Goal: Information Seeking & Learning: Learn about a topic

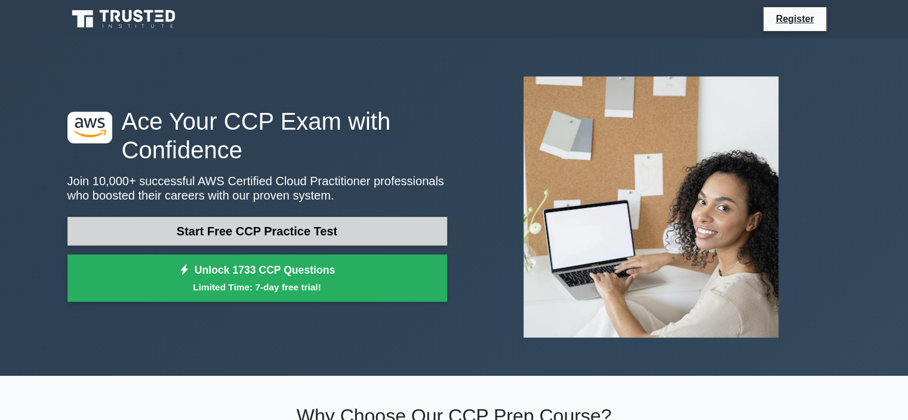
click at [269, 230] on link "Start Free CCP Practice Test" at bounding box center [257, 231] width 380 height 29
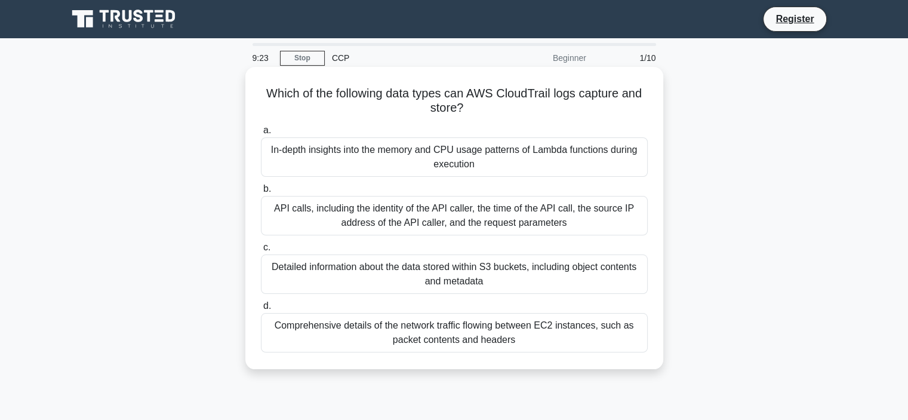
click at [421, 267] on div "Detailed information about the data stored within S3 buckets, including object …" at bounding box center [454, 273] width 387 height 39
click at [261, 251] on input "c. Detailed information about the data stored within S3 buckets, including obje…" at bounding box center [261, 248] width 0 height 8
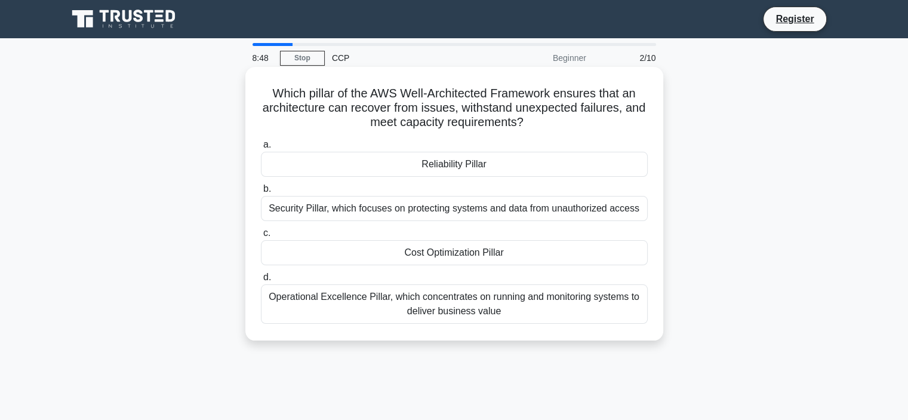
click at [434, 167] on div "Reliability Pillar" at bounding box center [454, 164] width 387 height 25
click at [261, 149] on input "a. Reliability Pillar" at bounding box center [261, 145] width 0 height 8
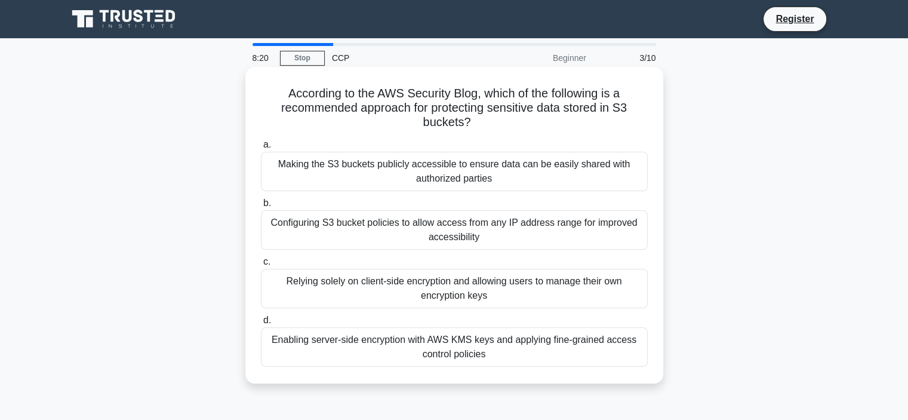
click at [498, 352] on div "Enabling server-side encryption with AWS KMS keys and applying fine-grained acc…" at bounding box center [454, 346] width 387 height 39
click at [261, 324] on input "d. Enabling server-side encryption with AWS KMS keys and applying fine-grained …" at bounding box center [261, 320] width 0 height 8
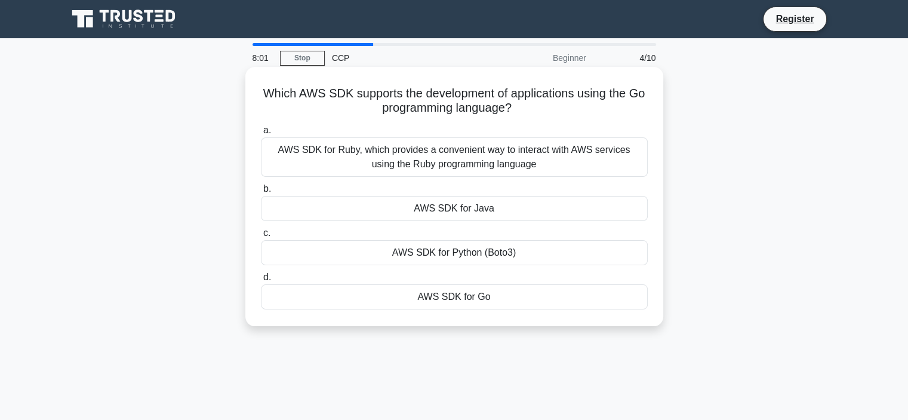
click at [466, 290] on div "AWS SDK for Go" at bounding box center [454, 296] width 387 height 25
click at [261, 281] on input "d. AWS SDK for Go" at bounding box center [261, 277] width 0 height 8
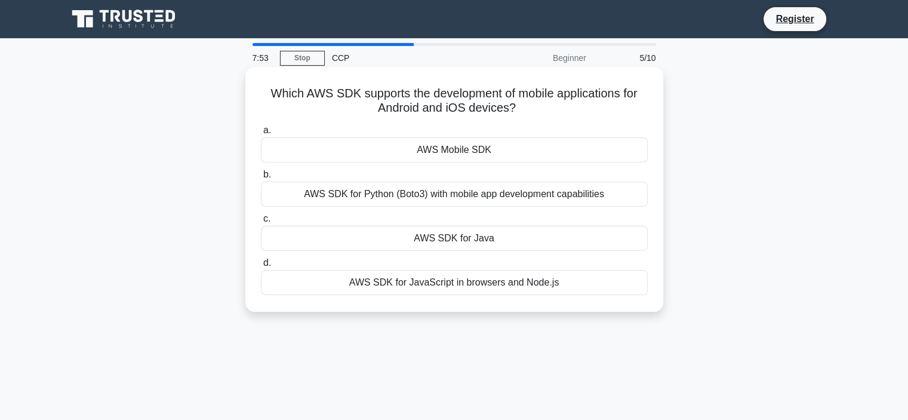
click at [445, 149] on div "AWS Mobile SDK" at bounding box center [454, 149] width 387 height 25
click at [261, 134] on input "a. AWS Mobile SDK" at bounding box center [261, 131] width 0 height 8
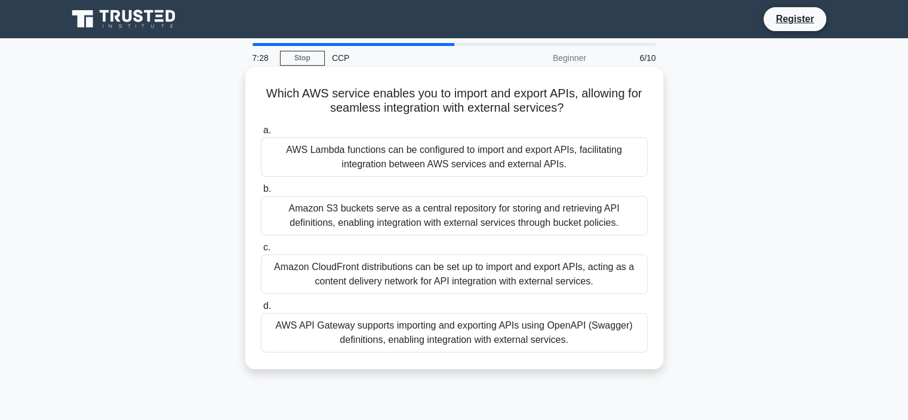
click at [414, 334] on div "AWS API Gateway supports importing and exporting APIs using OpenAPI (Swagger) d…" at bounding box center [454, 332] width 387 height 39
click at [261, 310] on input "d. AWS API Gateway supports importing and exporting APIs using OpenAPI (Swagger…" at bounding box center [261, 306] width 0 height 8
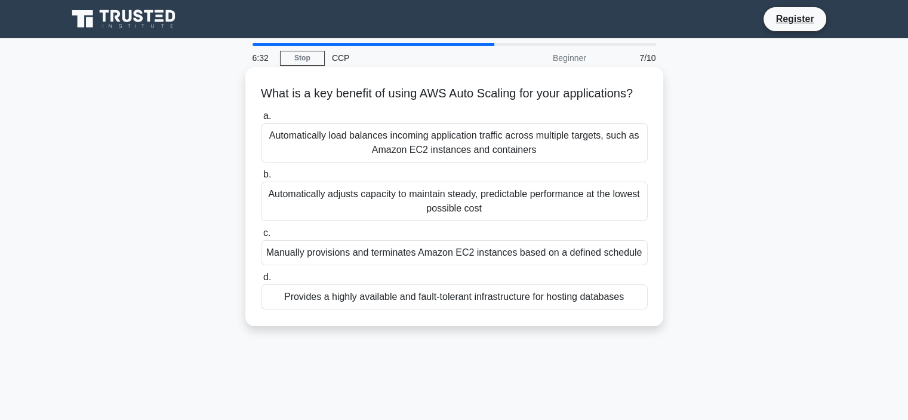
click at [503, 148] on div "Automatically load balances incoming application traffic across multiple target…" at bounding box center [454, 142] width 387 height 39
click at [261, 120] on input "a. Automatically load balances incoming application traffic across multiple tar…" at bounding box center [261, 116] width 0 height 8
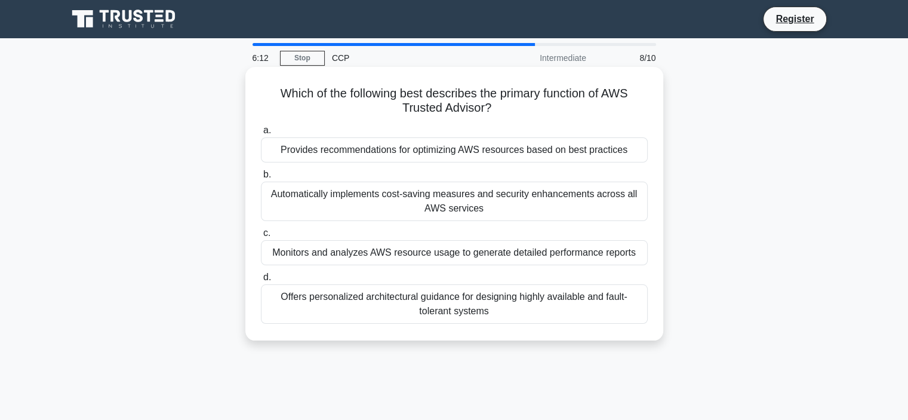
click at [510, 305] on div "Offers personalized architectural guidance for designing highly available and f…" at bounding box center [454, 303] width 387 height 39
click at [261, 281] on input "d. Offers personalized architectural guidance for designing highly available an…" at bounding box center [261, 277] width 0 height 8
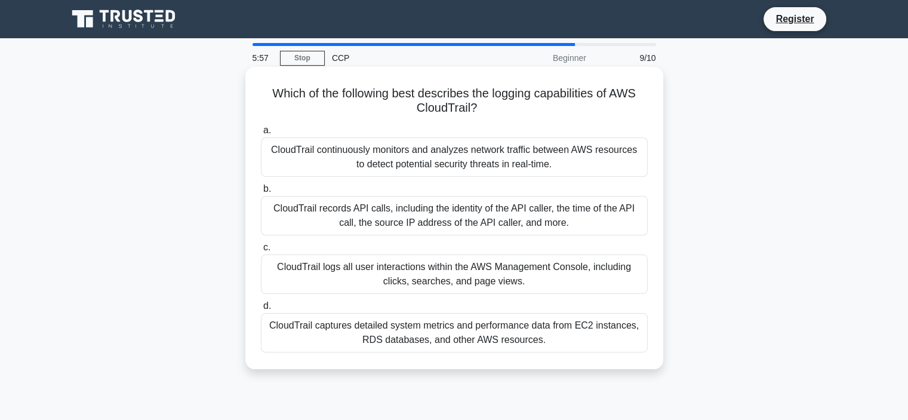
click at [449, 214] on div "CloudTrail records API calls, including the identity of the API caller, the tim…" at bounding box center [454, 215] width 387 height 39
click at [261, 193] on input "b. CloudTrail records API calls, including the identity of the API caller, the …" at bounding box center [261, 189] width 0 height 8
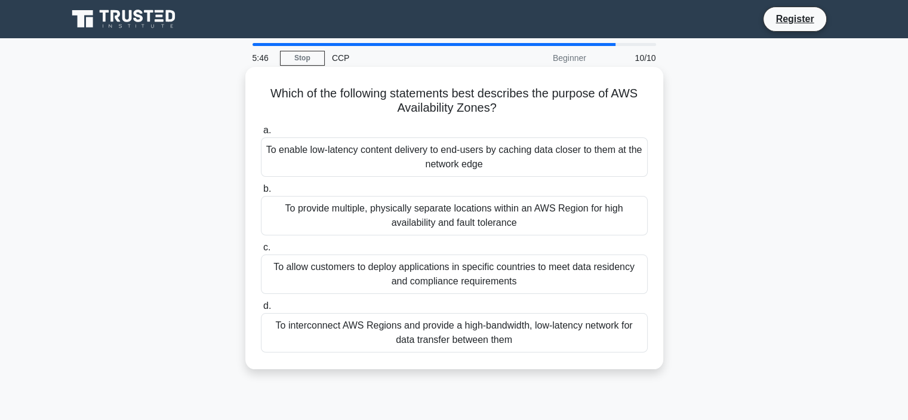
click at [441, 164] on div "To enable low-latency content delivery to end-users by caching data closer to t…" at bounding box center [454, 156] width 387 height 39
click at [261, 134] on input "a. To enable low-latency content delivery to end-users by caching data closer t…" at bounding box center [261, 131] width 0 height 8
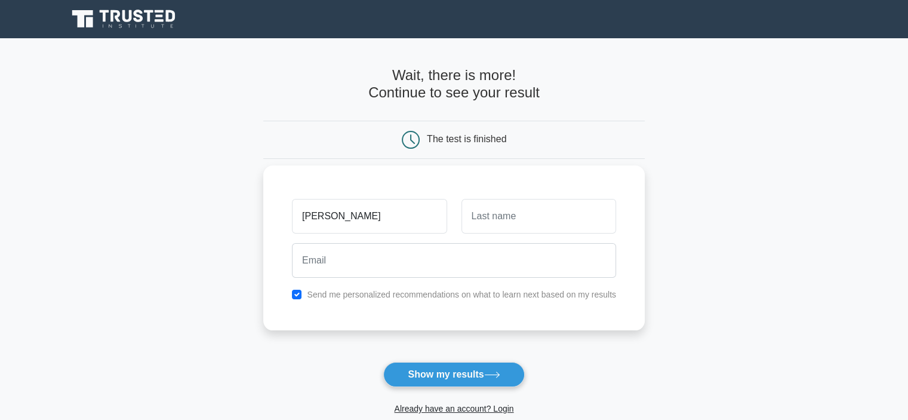
type input "Aaron"
click at [496, 208] on input "text" at bounding box center [538, 216] width 155 height 35
type input "menezes"
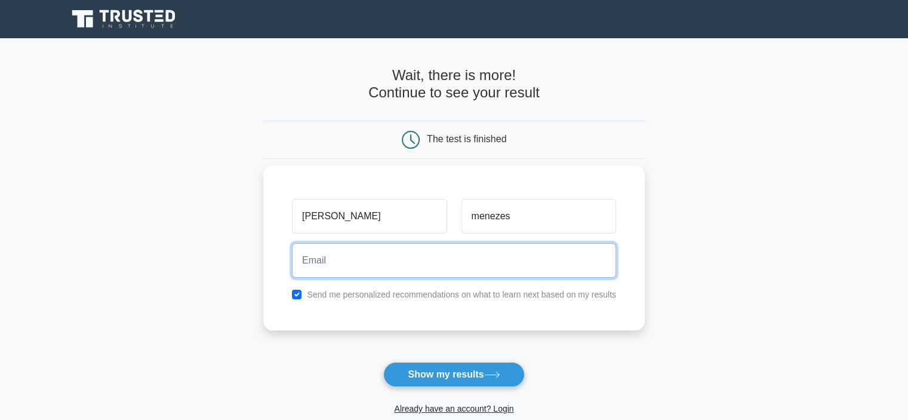
click at [439, 266] on input "email" at bounding box center [454, 260] width 324 height 35
type input "aaronmenezes85@gmail.com"
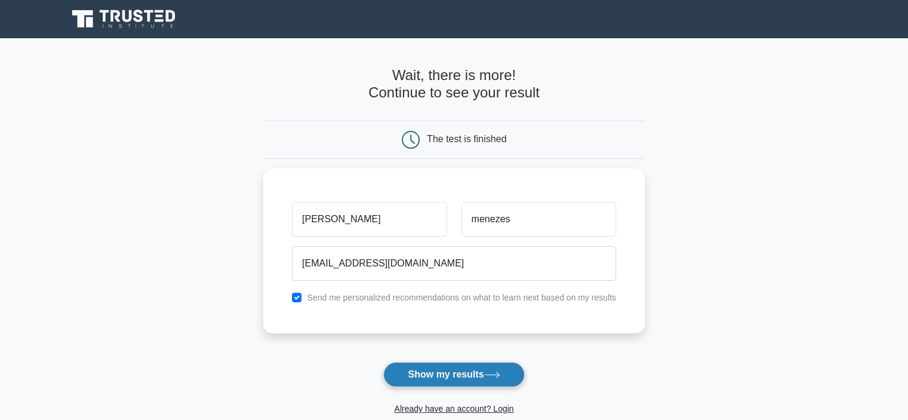
click at [438, 365] on button "Show my results" at bounding box center [453, 374] width 141 height 25
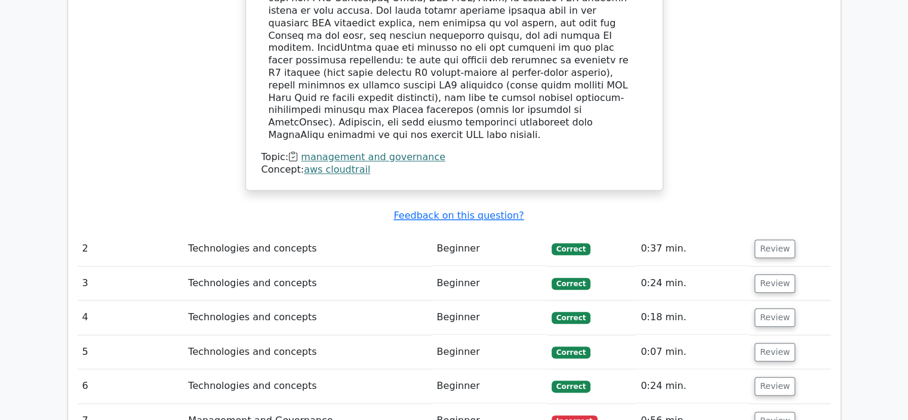
scroll to position [1318, 0]
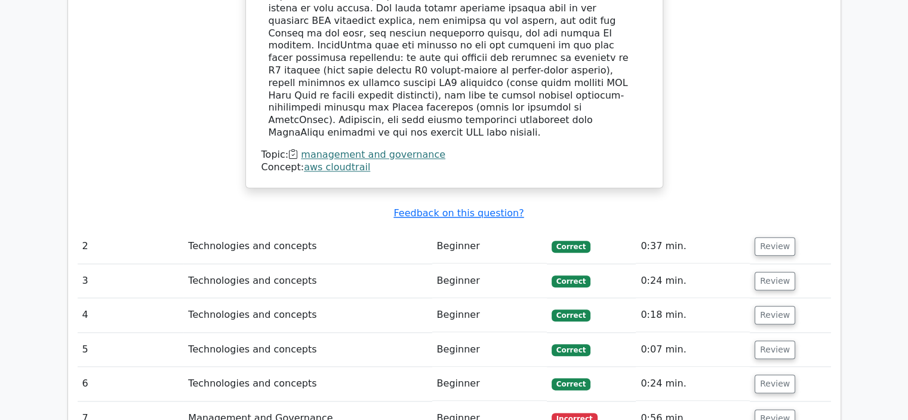
click at [307, 229] on td "Technologies and concepts" at bounding box center [307, 246] width 248 height 34
click at [282, 229] on td "Technologies and concepts" at bounding box center [307, 246] width 248 height 34
click at [351, 229] on td "Technologies and concepts" at bounding box center [307, 246] width 248 height 34
click at [463, 229] on td "Beginner" at bounding box center [489, 246] width 115 height 34
click at [781, 237] on button "Review" at bounding box center [775, 246] width 41 height 19
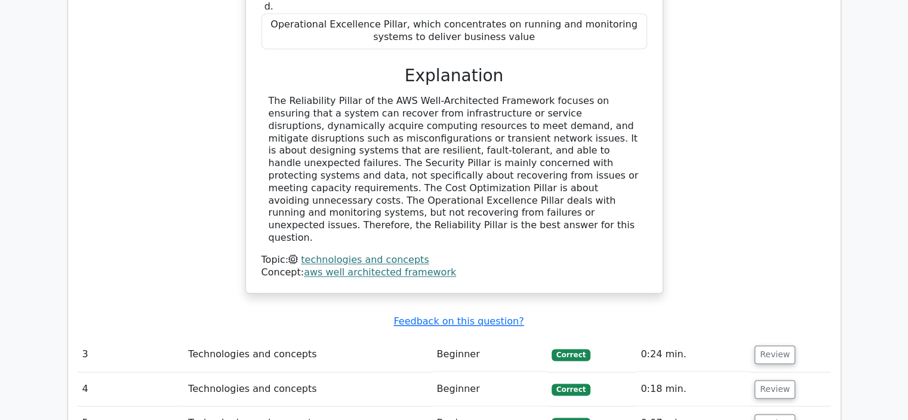
scroll to position [1786, 0]
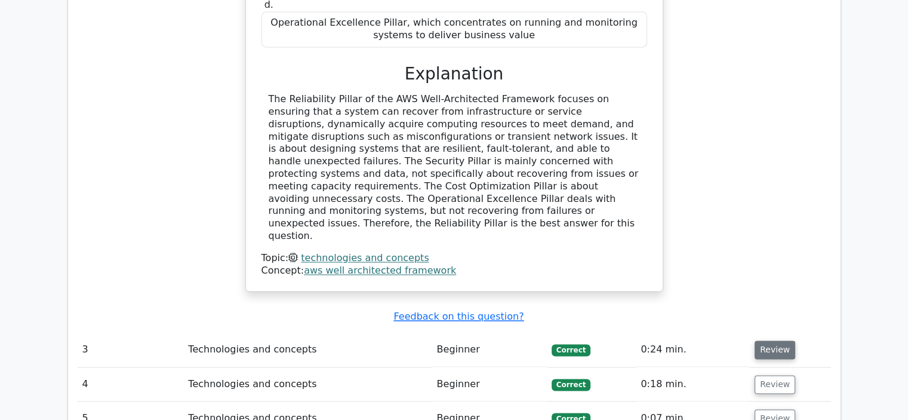
click at [776, 340] on button "Review" at bounding box center [775, 349] width 41 height 19
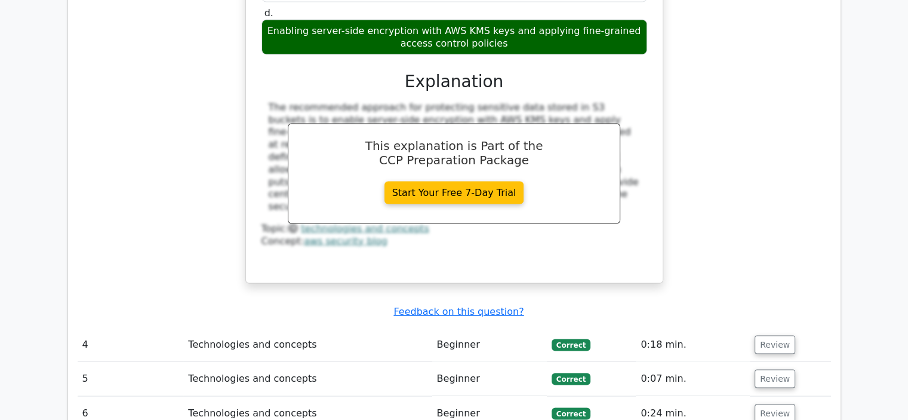
scroll to position [2370, 0]
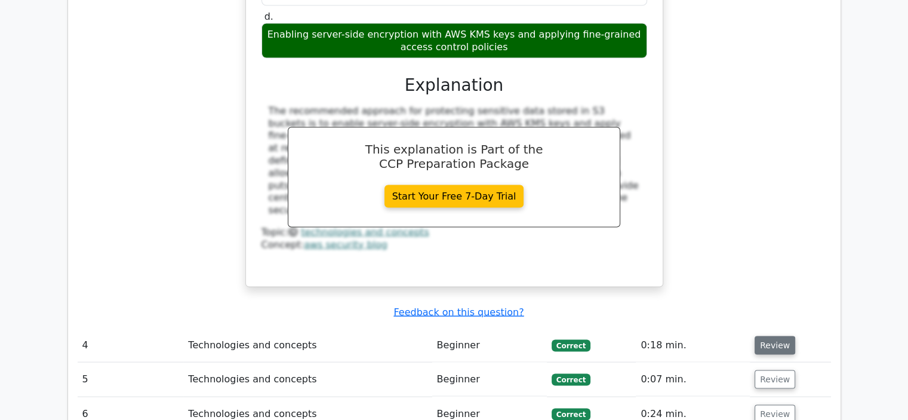
click at [770, 336] on button "Review" at bounding box center [775, 345] width 41 height 19
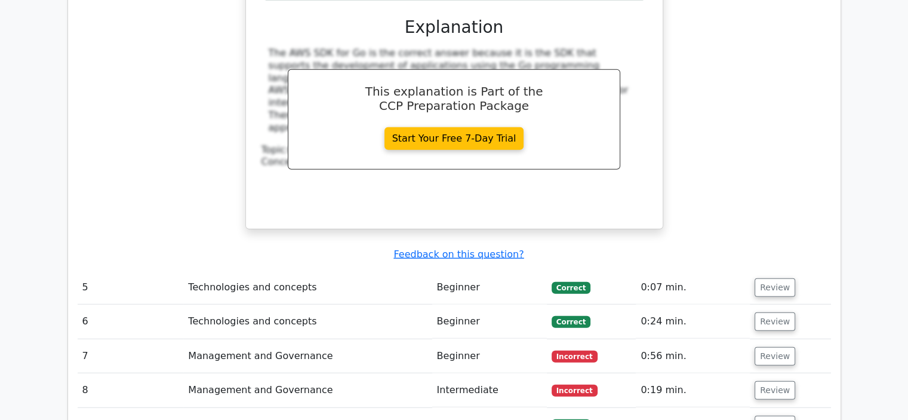
scroll to position [2960, 0]
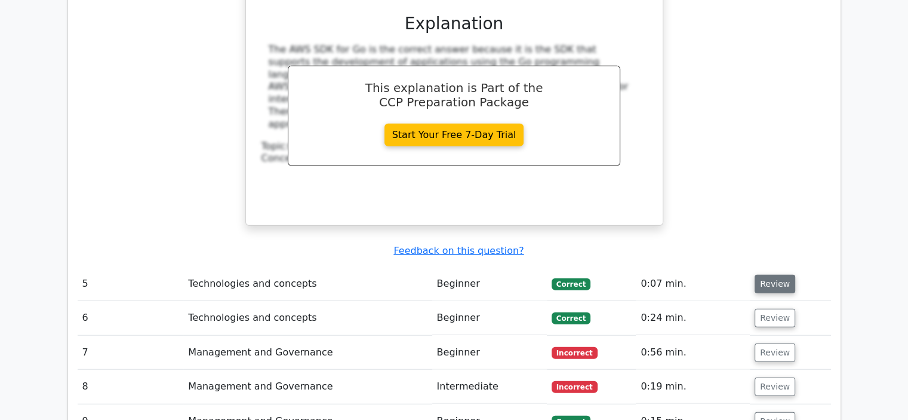
click at [767, 275] on button "Review" at bounding box center [775, 284] width 41 height 19
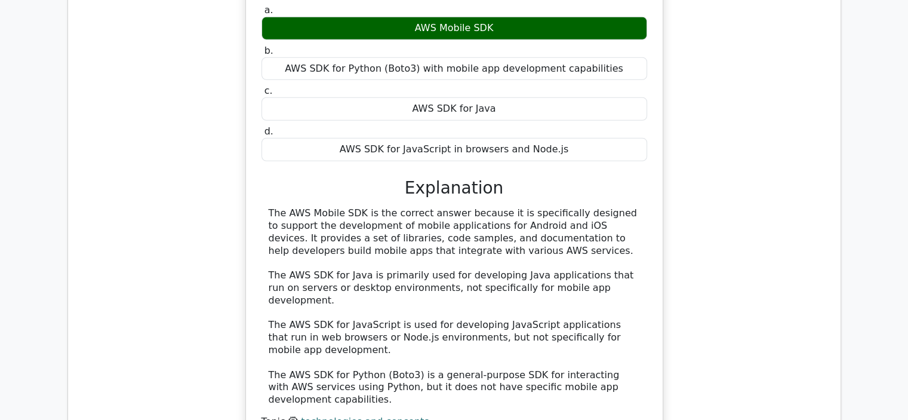
scroll to position [3567, 0]
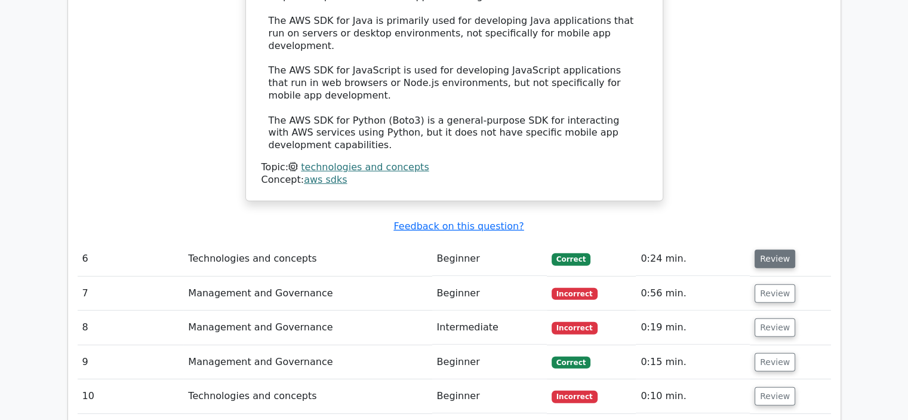
click at [777, 250] on button "Review" at bounding box center [775, 259] width 41 height 19
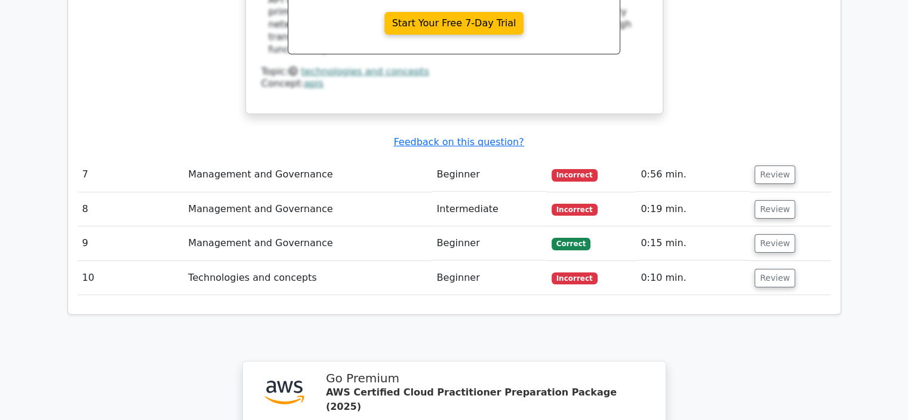
scroll to position [4241, 0]
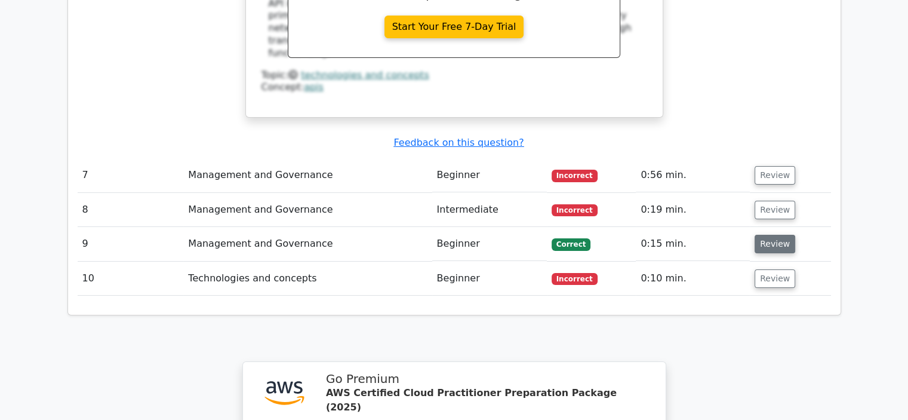
click at [772, 235] on button "Review" at bounding box center [775, 244] width 41 height 19
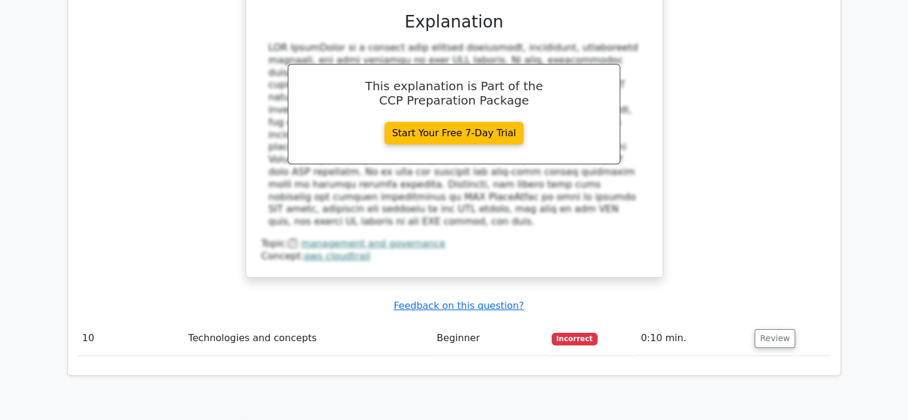
scroll to position [4771, 0]
